Goal: Task Accomplishment & Management: Complete application form

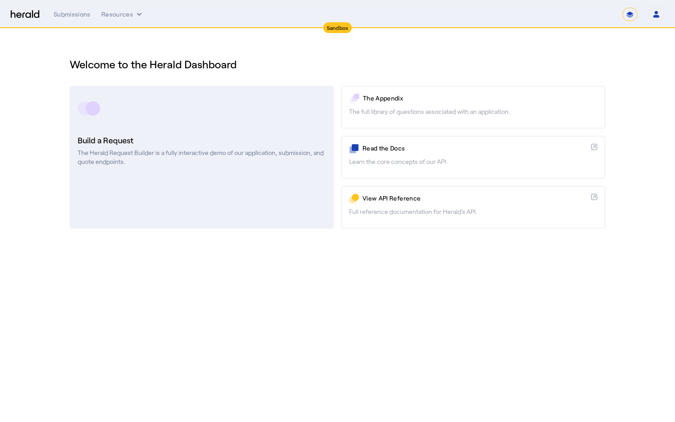
click at [210, 161] on p "The Herald Request Builder is a fully interactive demo of our application, subm…" at bounding box center [202, 157] width 248 height 18
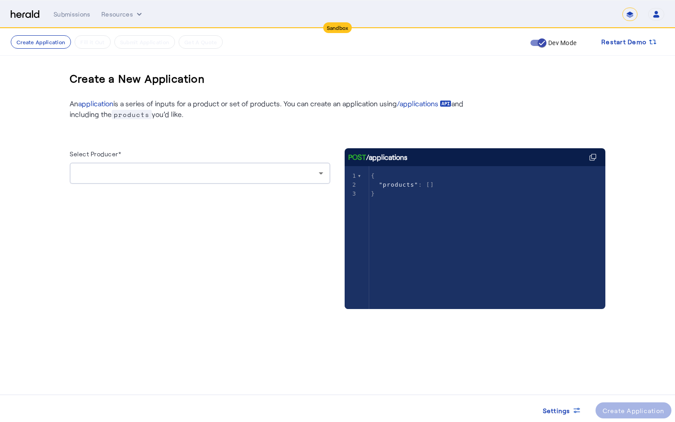
click at [258, 168] on div at bounding box center [198, 173] width 242 height 11
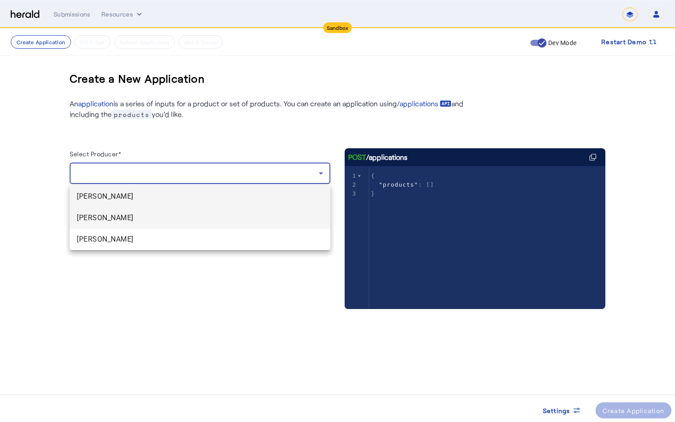
click at [164, 218] on span "[PERSON_NAME]" at bounding box center [200, 218] width 246 height 11
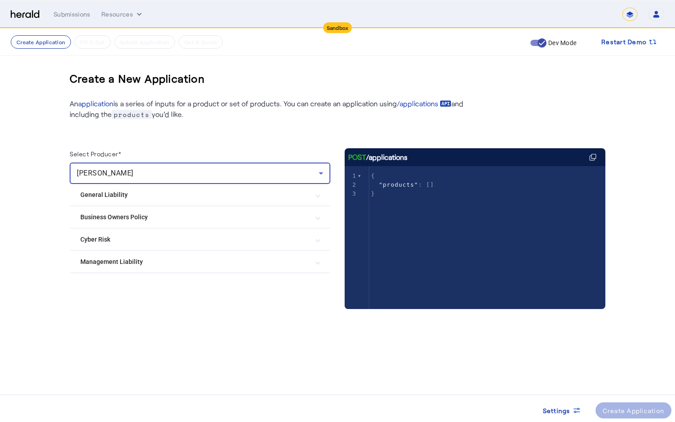
click at [206, 248] on mat-expansion-panel-header "Cyber Risk" at bounding box center [200, 239] width 261 height 21
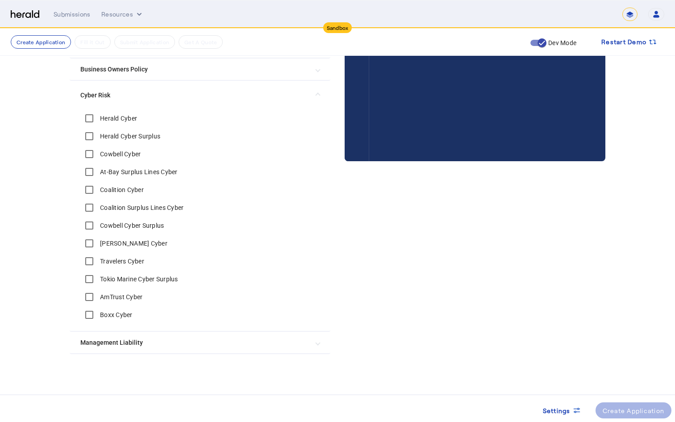
scroll to position [147, 0]
click at [96, 179] on div at bounding box center [89, 189] width 21 height 21
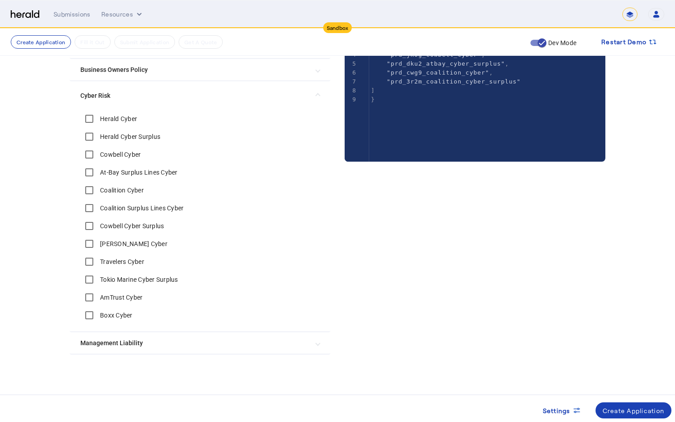
click at [640, 399] on div "Settings Create Application" at bounding box center [337, 407] width 675 height 24
click at [636, 407] on div "Create Application" at bounding box center [634, 410] width 62 height 9
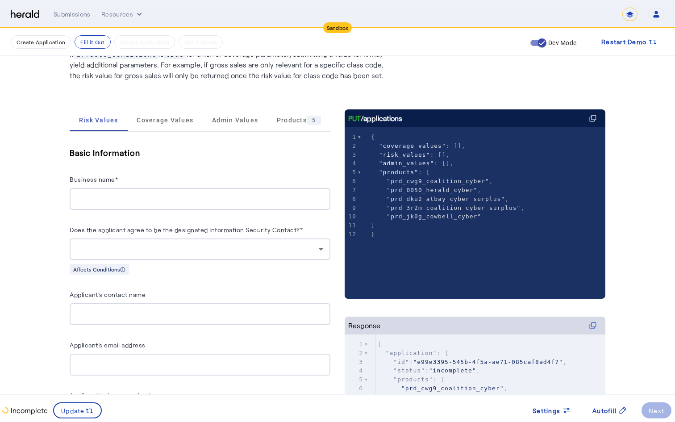
scroll to position [81, 0]
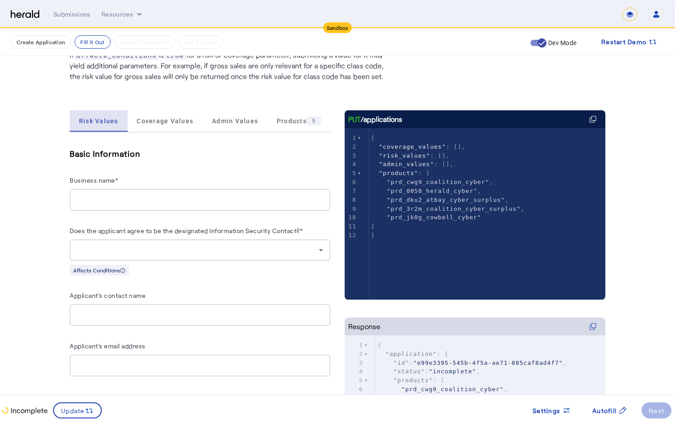
click at [100, 129] on span "Risk Values" at bounding box center [98, 120] width 39 height 21
click at [165, 130] on span "Coverage Values" at bounding box center [165, 120] width 57 height 21
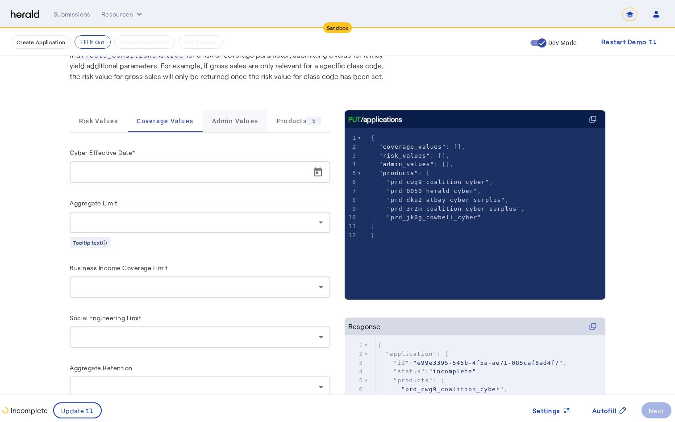
click at [232, 120] on span "Admin Values" at bounding box center [235, 121] width 46 height 6
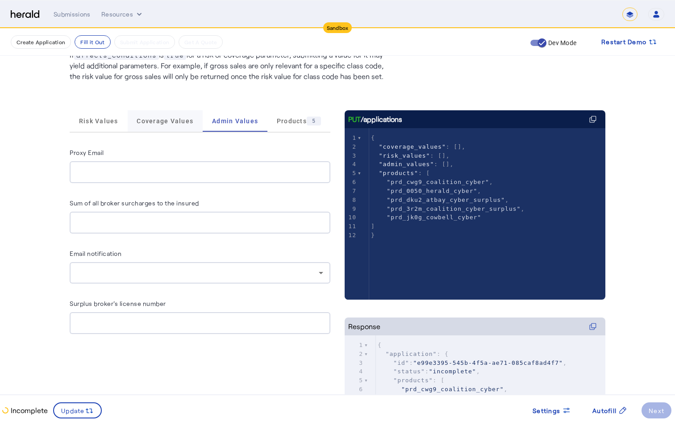
click at [150, 126] on span "Coverage Values" at bounding box center [165, 120] width 57 height 21
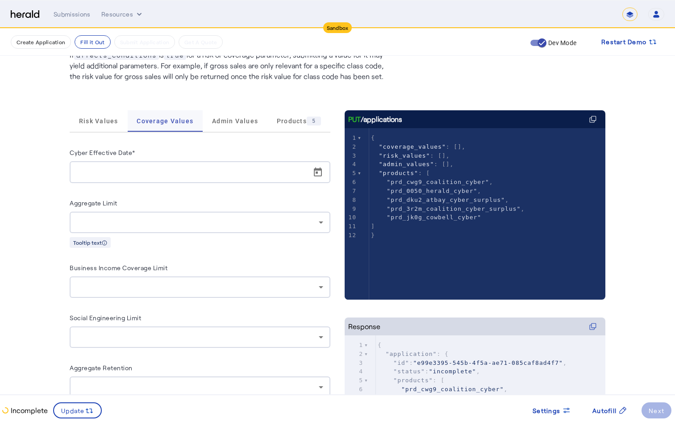
click at [138, 126] on span "Coverage Values" at bounding box center [165, 120] width 57 height 21
click at [123, 121] on div "Risk Values" at bounding box center [99, 120] width 58 height 21
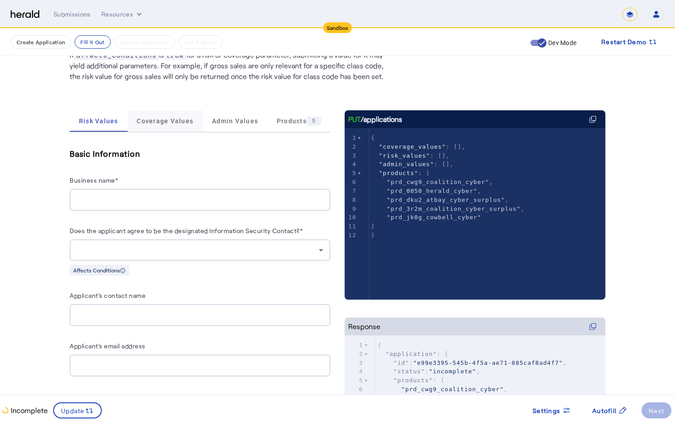
click at [155, 128] on span "Coverage Values" at bounding box center [165, 120] width 57 height 21
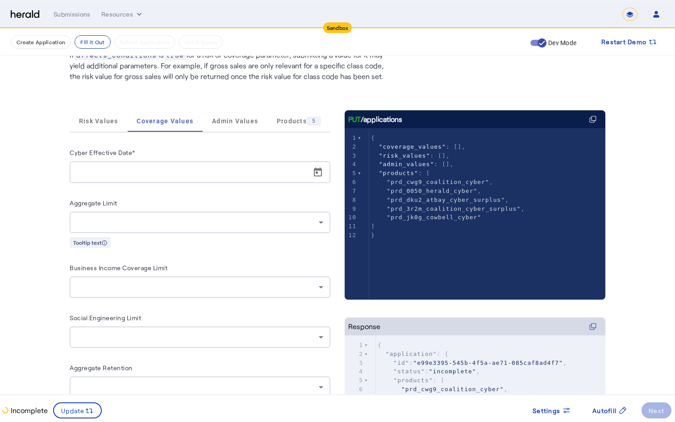
click at [95, 132] on div "Risk Values Coverage Values Admin Values Products 5" at bounding box center [200, 121] width 261 height 22
click at [108, 127] on span "Risk Values" at bounding box center [98, 120] width 39 height 21
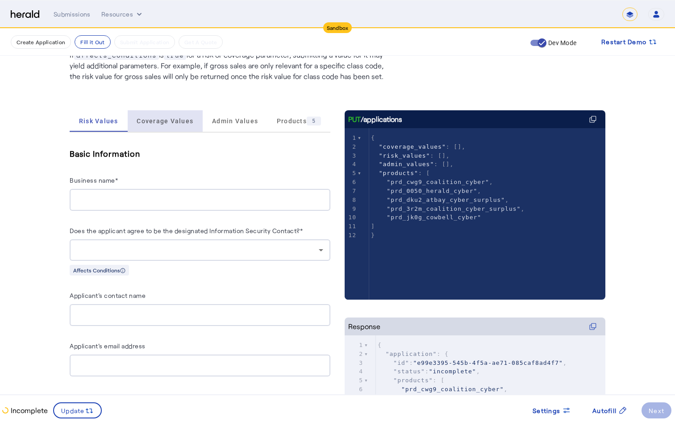
click at [168, 125] on span "Coverage Values" at bounding box center [165, 120] width 57 height 21
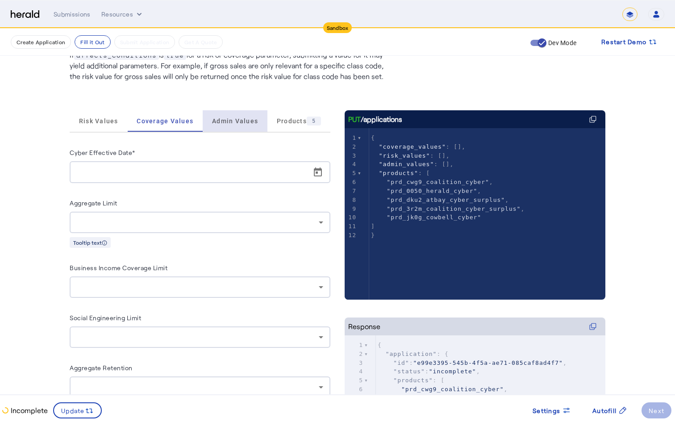
click at [238, 123] on span "Admin Values" at bounding box center [235, 121] width 46 height 6
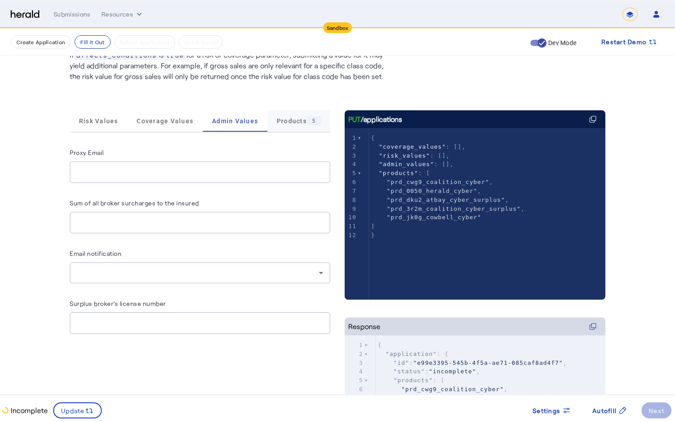
click at [278, 117] on span "Products 5" at bounding box center [299, 121] width 44 height 9
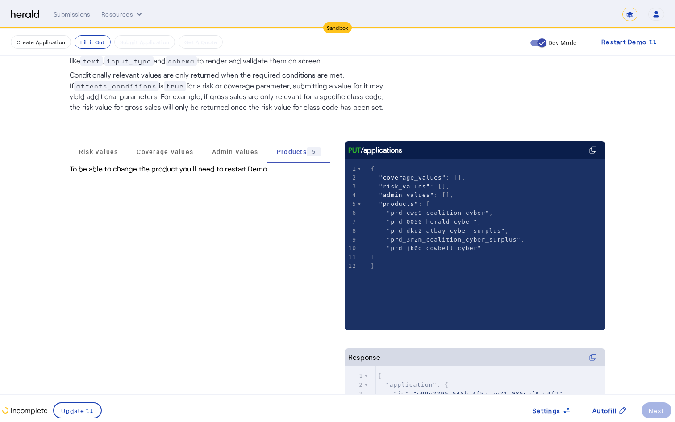
scroll to position [83, 0]
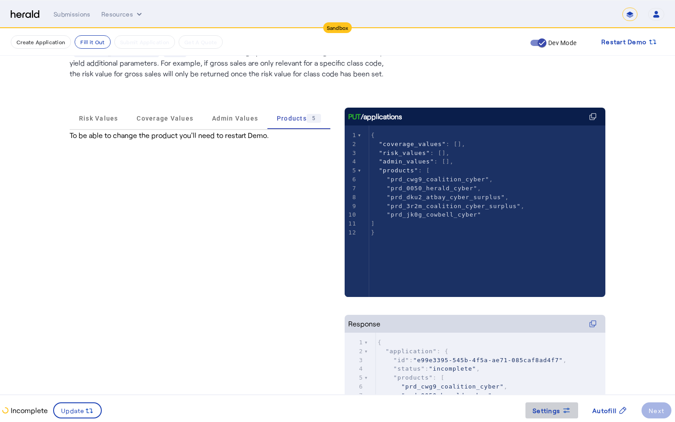
click at [562, 416] on span at bounding box center [552, 410] width 53 height 21
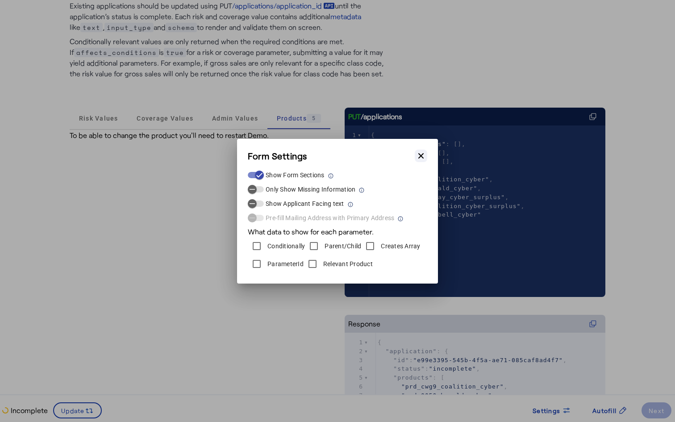
click at [422, 154] on icon "button" at bounding box center [420, 155] width 5 height 5
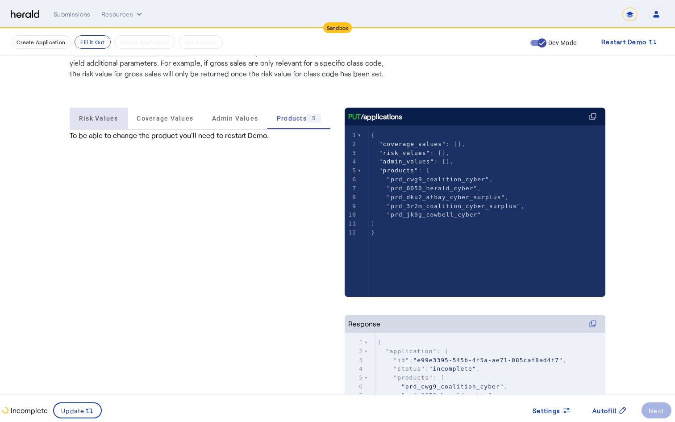
click at [112, 117] on span "Risk Values" at bounding box center [98, 118] width 39 height 6
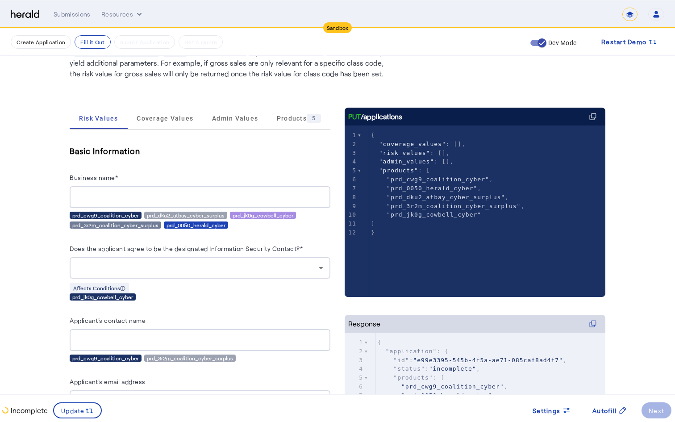
click at [89, 222] on div "prd_3r2m_coalition_cyber_surplus" at bounding box center [116, 224] width 92 height 7
drag, startPoint x: 74, startPoint y: 213, endPoint x: 224, endPoint y: 218, distance: 149.7
click at [224, 218] on div "prd_cwg9_coalition_cyber prd_dku2_atbay_cyber_surplus prd_jk0g_cowbell_cyber pr…" at bounding box center [200, 220] width 261 height 17
click at [229, 219] on div "prd_cwg9_coalition_cyber prd_dku2_atbay_cyber_surplus prd_jk0g_cowbell_cyber pr…" at bounding box center [200, 220] width 261 height 17
drag, startPoint x: 238, startPoint y: 214, endPoint x: 284, endPoint y: 223, distance: 46.8
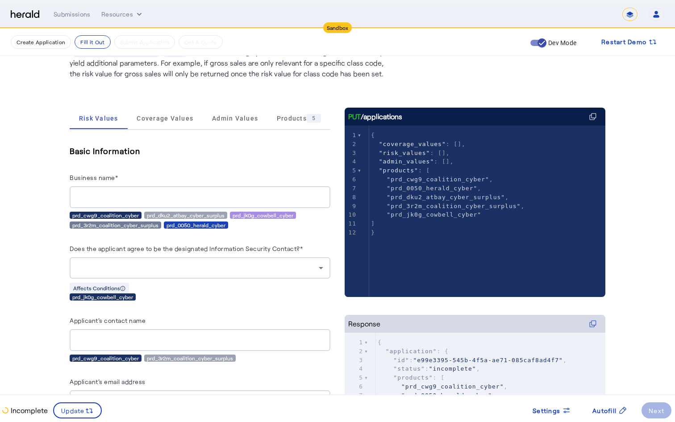
click at [284, 223] on div "prd_cwg9_coalition_cyber prd_dku2_atbay_cyber_surplus prd_jk0g_cowbell_cyber pr…" at bounding box center [200, 220] width 261 height 17
click at [252, 222] on div "prd_cwg9_coalition_cyber prd_dku2_atbay_cyber_surplus prd_jk0g_cowbell_cyber pr…" at bounding box center [200, 220] width 261 height 17
drag, startPoint x: 149, startPoint y: 213, endPoint x: 229, endPoint y: 224, distance: 81.1
click at [229, 224] on div "prd_cwg9_coalition_cyber prd_dku2_atbay_cyber_surplus prd_jk0g_cowbell_cyber pr…" at bounding box center [200, 220] width 261 height 17
click at [228, 224] on div "prd_0050_herald_cyber" at bounding box center [196, 224] width 64 height 7
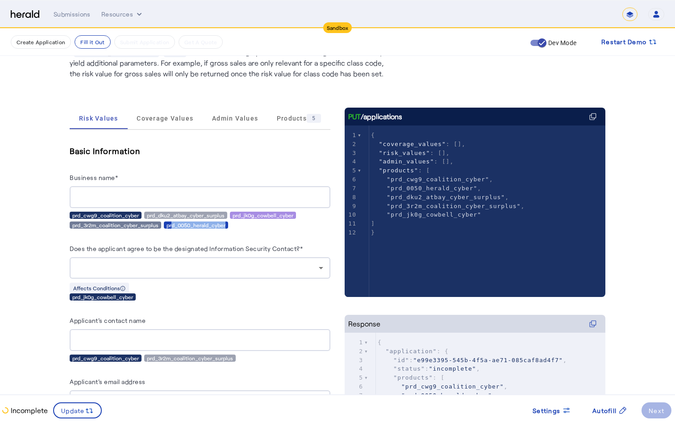
drag, startPoint x: 169, startPoint y: 226, endPoint x: 239, endPoint y: 231, distance: 70.3
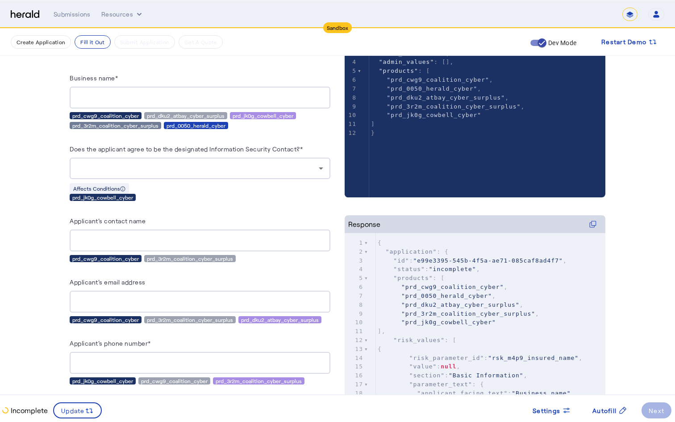
scroll to position [0, 0]
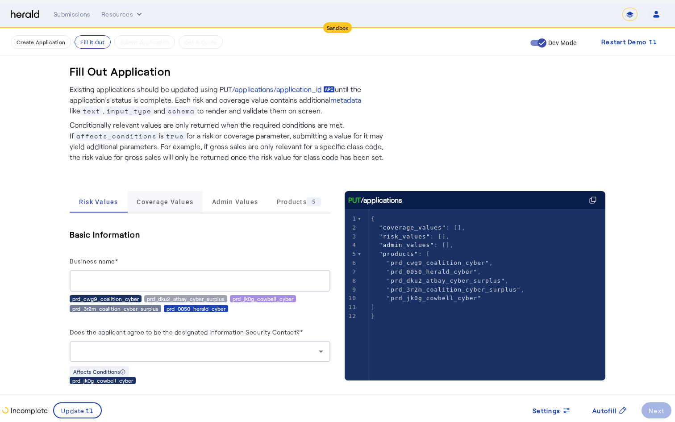
click at [155, 209] on span "Coverage Values" at bounding box center [165, 201] width 57 height 21
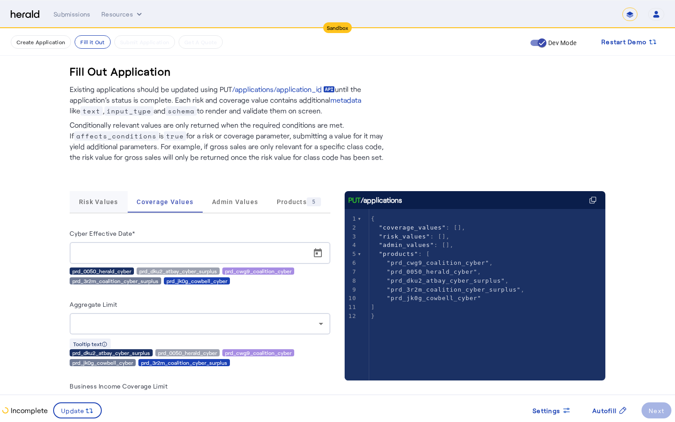
click at [84, 212] on span "Risk Values" at bounding box center [98, 201] width 39 height 21
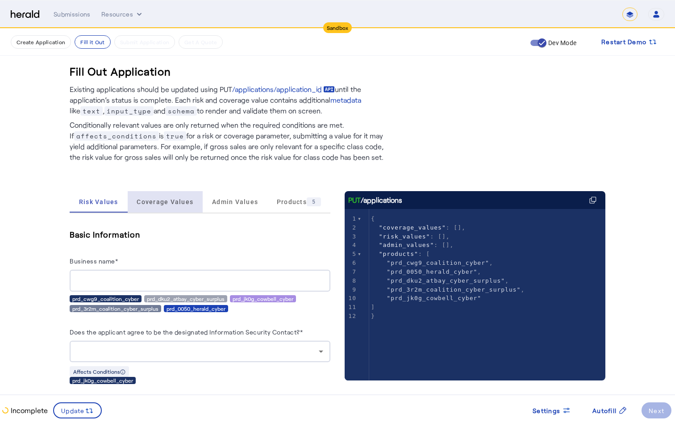
click at [188, 211] on span "Coverage Values" at bounding box center [165, 201] width 57 height 21
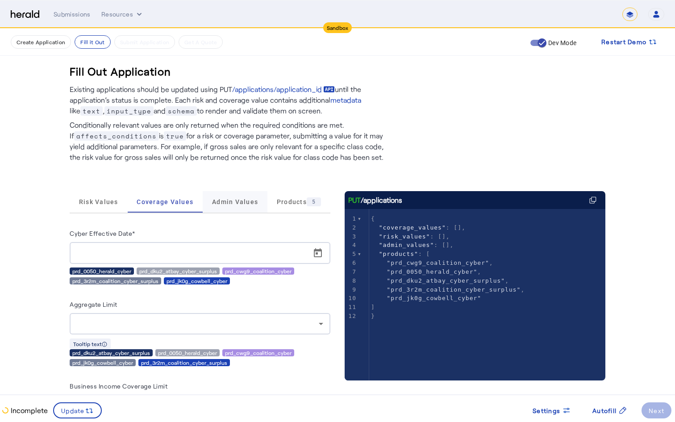
click at [237, 204] on span "Admin Values" at bounding box center [235, 202] width 46 height 6
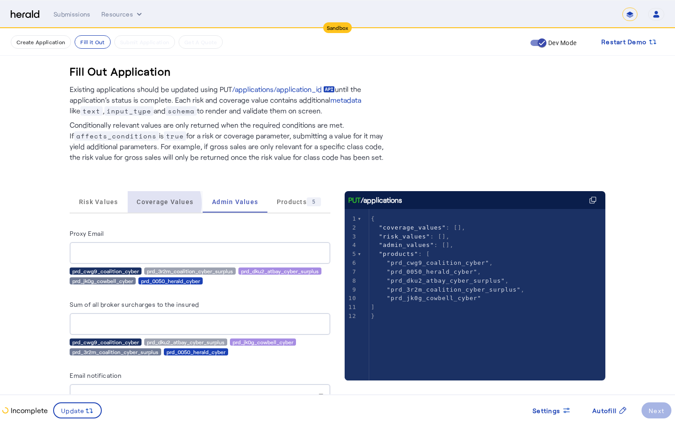
click at [154, 204] on span "Coverage Values" at bounding box center [165, 202] width 57 height 6
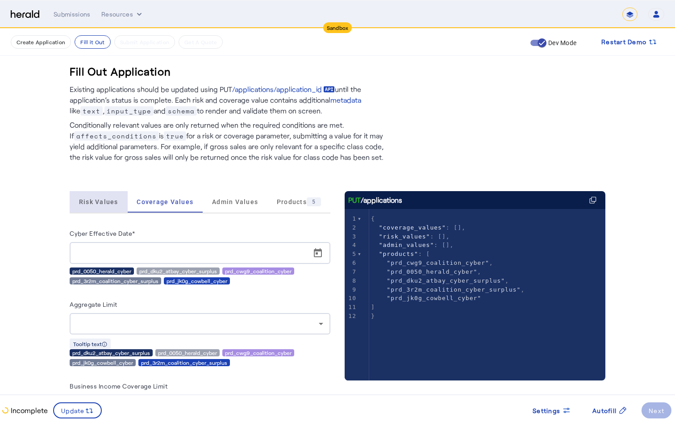
click at [104, 205] on span "Risk Values" at bounding box center [98, 202] width 39 height 6
